Goal: Task Accomplishment & Management: Manage account settings

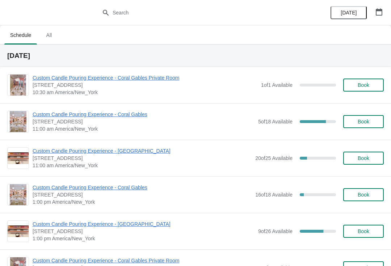
click at [145, 113] on span "Custom Candle Pouring Experience - Coral Gables" at bounding box center [144, 114] width 222 height 7
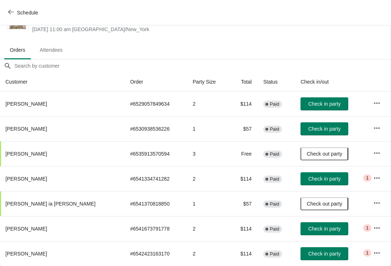
scroll to position [29, 0]
click at [310, 229] on span "Check in party" at bounding box center [324, 229] width 32 height 6
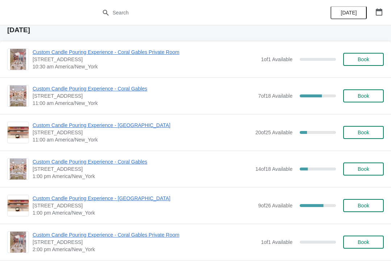
scroll to position [26, 0]
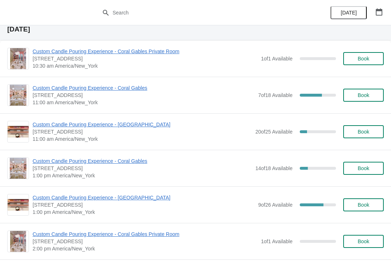
click at [129, 85] on span "Custom Candle Pouring Experience - Coral Gables" at bounding box center [144, 87] width 222 height 7
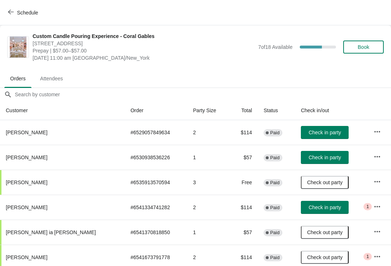
click at [321, 133] on span "Check in party" at bounding box center [325, 133] width 32 height 6
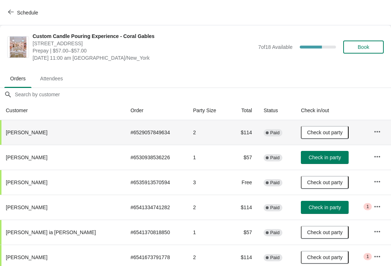
click at [314, 161] on button "Check in party" at bounding box center [325, 157] width 48 height 13
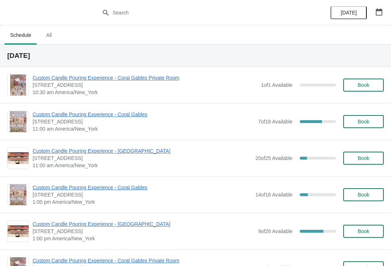
click at [129, 114] on span "Custom Candle Pouring Experience - Coral Gables" at bounding box center [144, 114] width 222 height 7
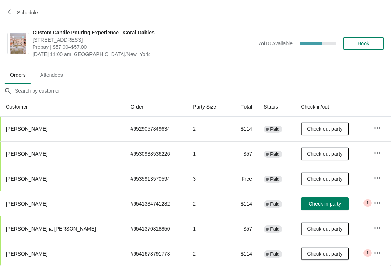
scroll to position [4, 0]
click at [379, 204] on button "button" at bounding box center [377, 203] width 13 height 13
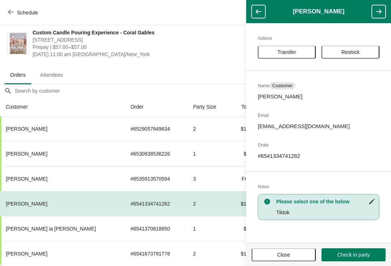
click at [295, 56] on button "Transfer" at bounding box center [287, 52] width 58 height 13
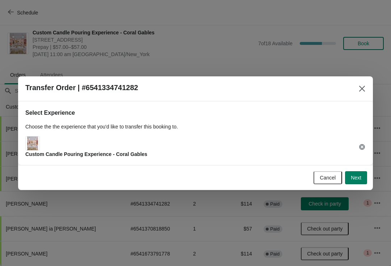
click at [360, 176] on span "Next" at bounding box center [356, 178] width 11 height 6
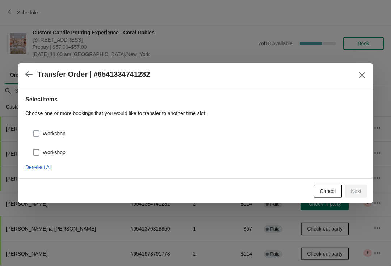
click at [44, 135] on span "Workshop" at bounding box center [54, 133] width 23 height 7
click at [33, 131] on input "Workshop" at bounding box center [33, 130] width 0 height 0
checkbox input "true"
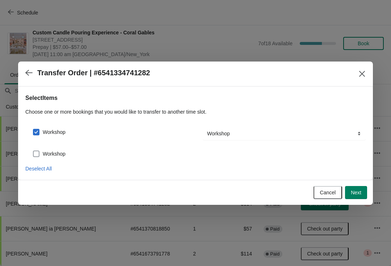
click at [42, 149] on label "Workshop" at bounding box center [49, 154] width 33 height 10
click at [33, 151] on input "Workshop" at bounding box center [33, 151] width 0 height 0
checkbox input "true"
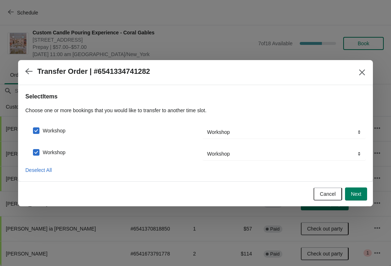
click at [354, 197] on span "Next" at bounding box center [356, 194] width 11 height 6
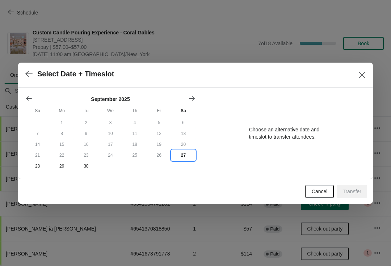
click at [185, 152] on button "27" at bounding box center [183, 155] width 24 height 11
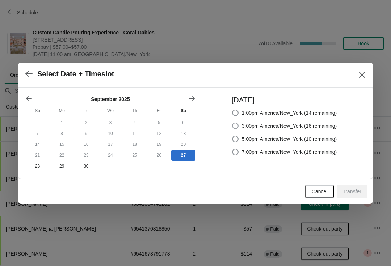
click at [232, 123] on span at bounding box center [235, 126] width 7 height 7
click at [232, 123] on input "3:00pm America/New_York (16 remaining)" at bounding box center [232, 123] width 0 height 0
radio input "true"
click at [348, 197] on button "Transfer" at bounding box center [352, 191] width 30 height 13
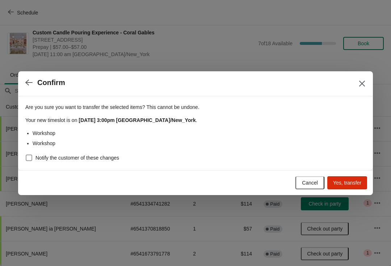
click at [31, 159] on span at bounding box center [29, 158] width 7 height 7
click at [26, 155] on input "Notify the customer of these changes" at bounding box center [26, 155] width 0 height 0
checkbox input "true"
click at [363, 187] on button "Yes, transfer" at bounding box center [348, 182] width 40 height 13
